Goal: Download file/media

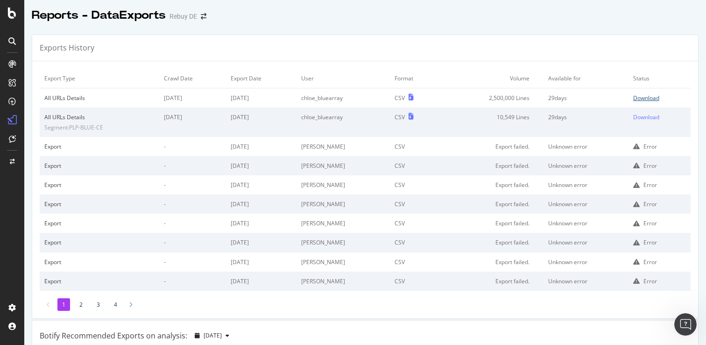
click at [657, 95] on div "Download" at bounding box center [646, 98] width 26 height 8
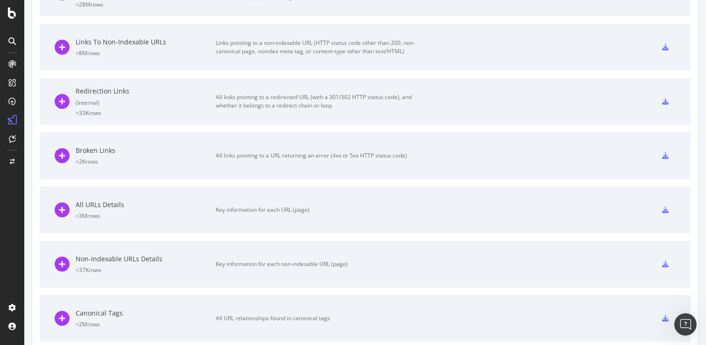
scroll to position [505, 0]
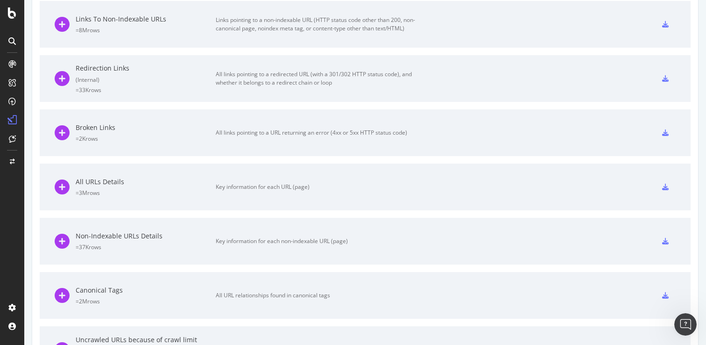
click at [309, 192] on div "All URLs Details = 3M rows Key information for each URL (page)" at bounding box center [240, 186] width 371 height 47
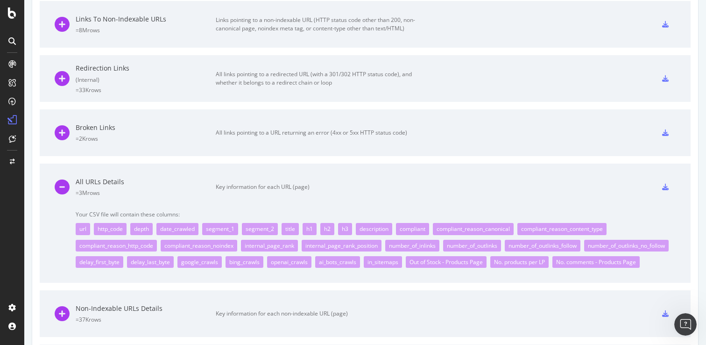
click at [666, 189] on icon at bounding box center [665, 187] width 7 height 7
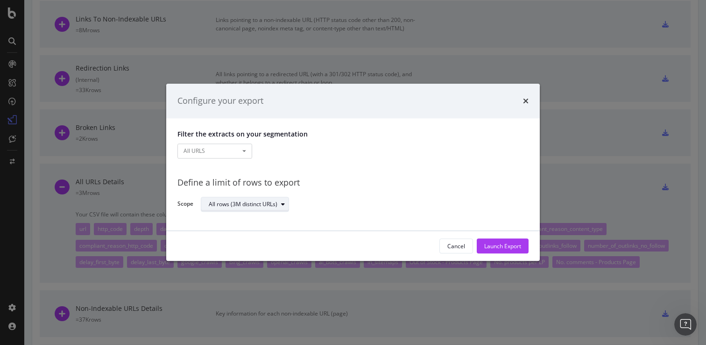
click at [252, 208] on div "All rows (3M distinct URLs)" at bounding box center [249, 204] width 80 height 13
click at [234, 157] on button "All URLS" at bounding box center [214, 150] width 75 height 15
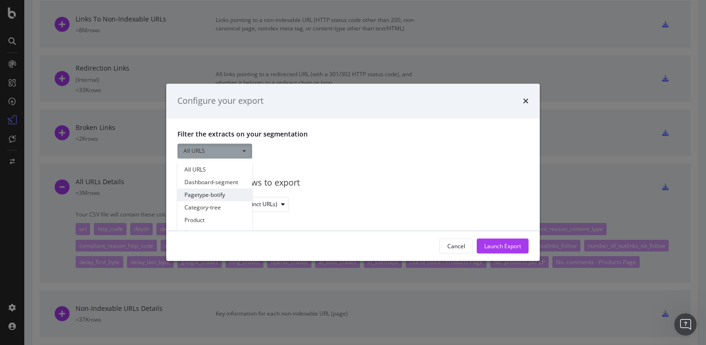
click at [227, 192] on link "Pagetype-botify" at bounding box center [214, 194] width 75 height 13
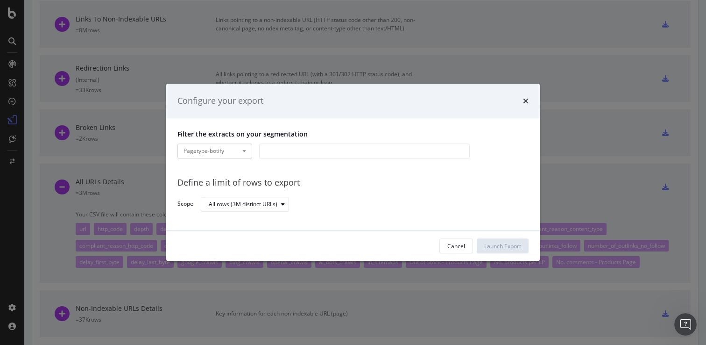
click at [320, 147] on div "modal" at bounding box center [364, 150] width 211 height 15
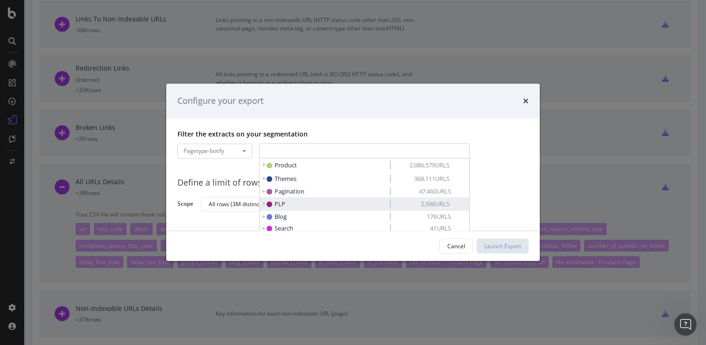
click at [331, 199] on div "PLP 2,596 URLS" at bounding box center [367, 204] width 200 height 12
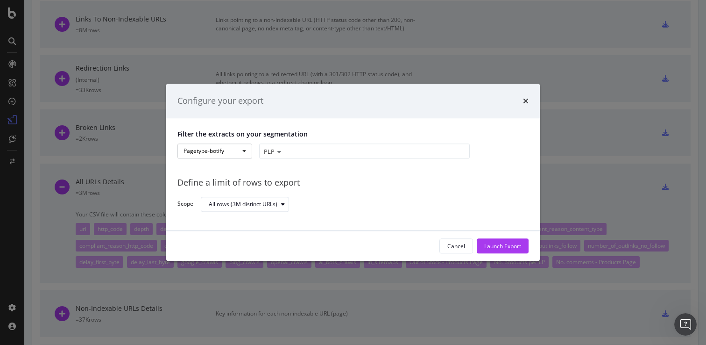
click at [221, 151] on button "Pagetype-botify" at bounding box center [214, 150] width 75 height 15
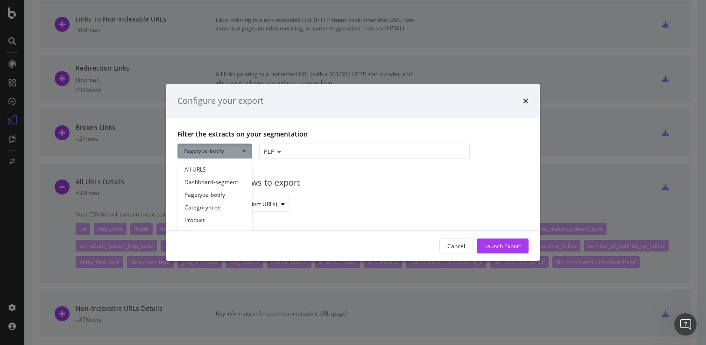
click at [434, 209] on div "All rows (3M distinct URLs)" at bounding box center [361, 204] width 320 height 16
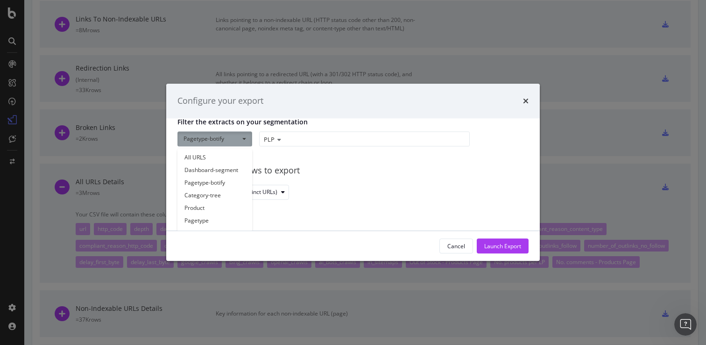
scroll to position [0, 0]
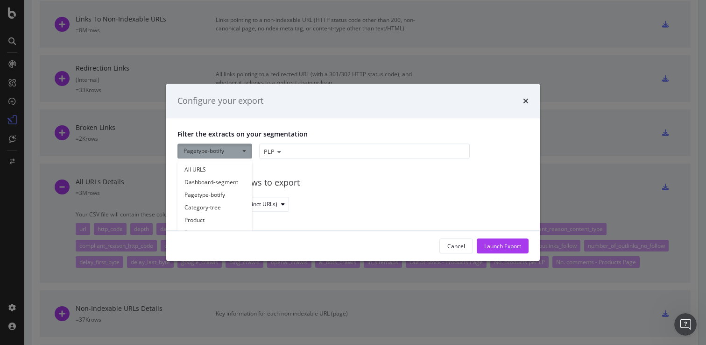
click at [319, 173] on div "Define a limit of rows to export Scope All rows (3M distinct URLs)" at bounding box center [352, 190] width 351 height 43
click at [516, 246] on div "Launch Export" at bounding box center [502, 246] width 37 height 8
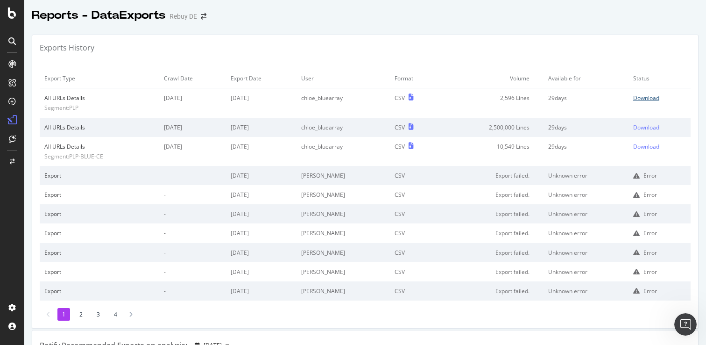
click at [649, 96] on div "Download" at bounding box center [646, 98] width 26 height 8
